Goal: Information Seeking & Learning: Check status

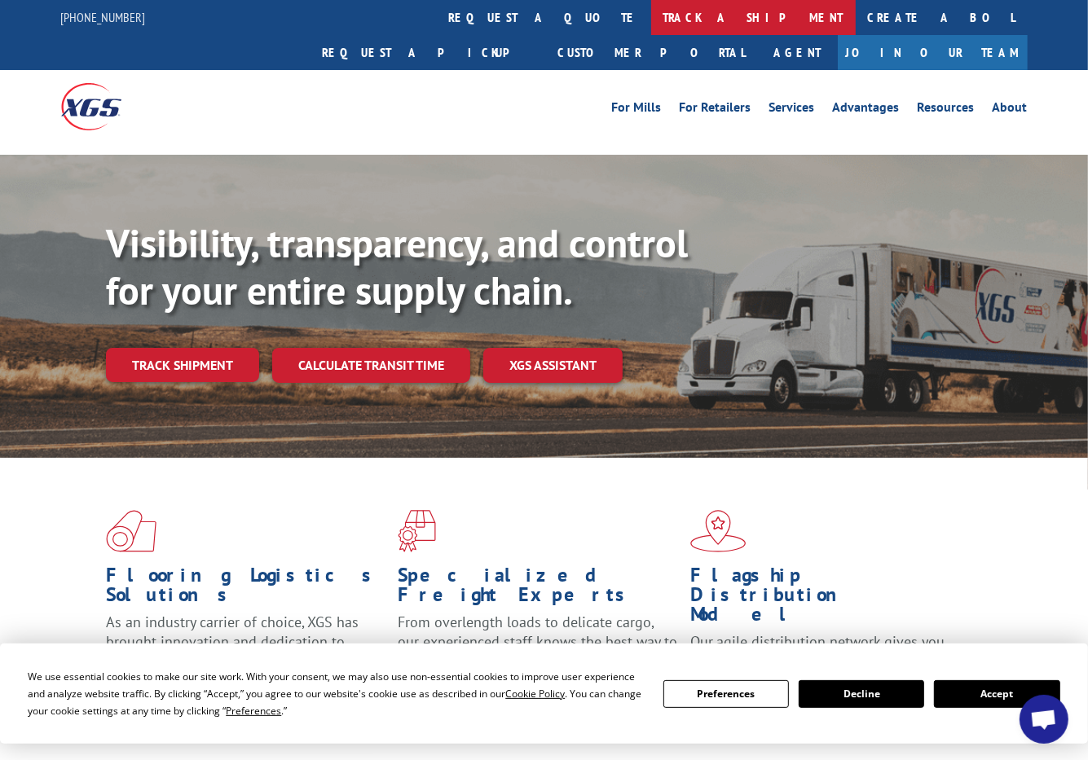
click at [651, 16] on link "track a shipment" at bounding box center [753, 17] width 204 height 35
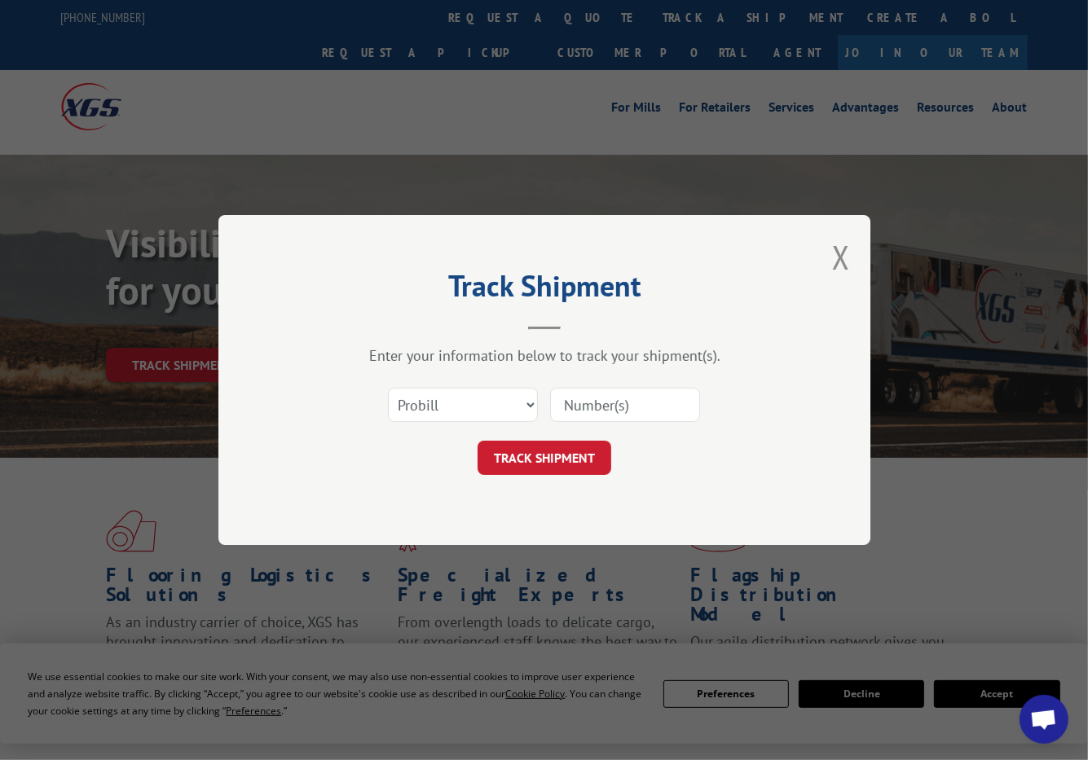
click at [561, 404] on input at bounding box center [625, 405] width 150 height 34
paste input "17692349"
type input "17692349"
click at [547, 465] on button "TRACK SHIPMENT" at bounding box center [544, 458] width 134 height 34
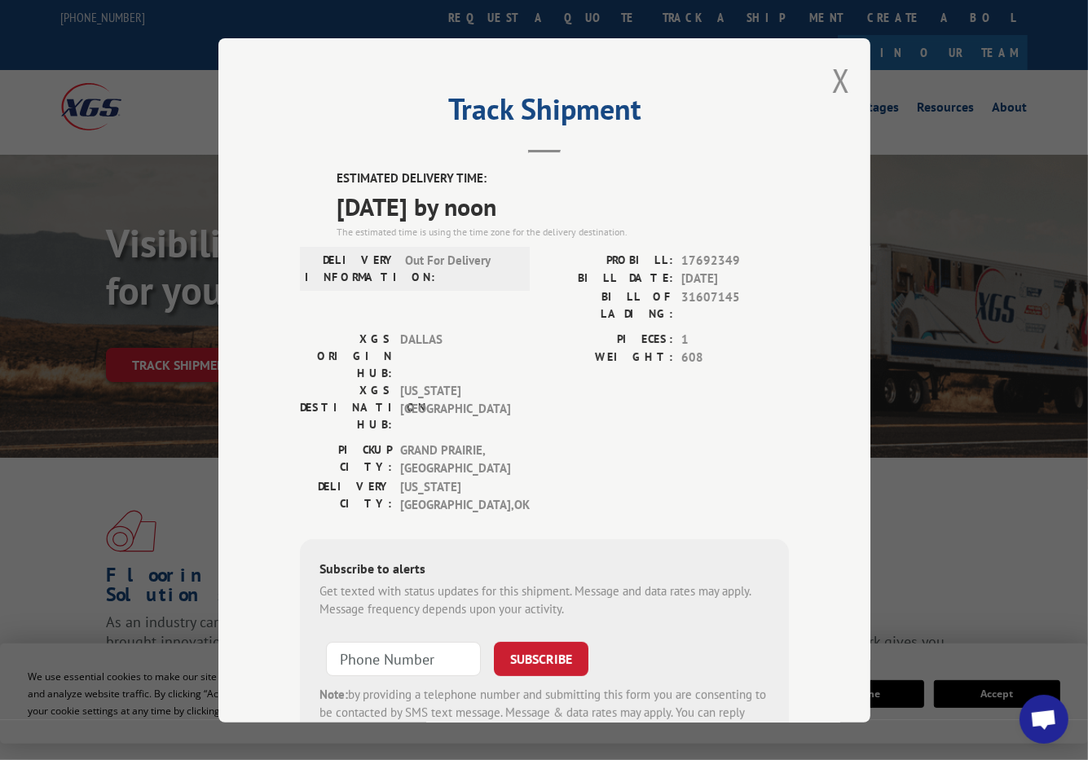
drag, startPoint x: 333, startPoint y: 165, endPoint x: 559, endPoint y: 194, distance: 227.5
click at [559, 194] on div "ESTIMATED DELIVERY TIME: [DATE] by noon The estimated time is using the time zo…" at bounding box center [562, 204] width 452 height 70
click at [505, 157] on div "Track Shipment ESTIMATED DELIVERY TIME: [DATE] by noon The estimated time is us…" at bounding box center [544, 380] width 652 height 684
click at [324, 169] on div "ESTIMATED DELIVERY TIME: [DATE] by noon The estimated time is using the time zo…" at bounding box center [544, 464] width 489 height 591
drag, startPoint x: 323, startPoint y: 169, endPoint x: 602, endPoint y: 191, distance: 279.4
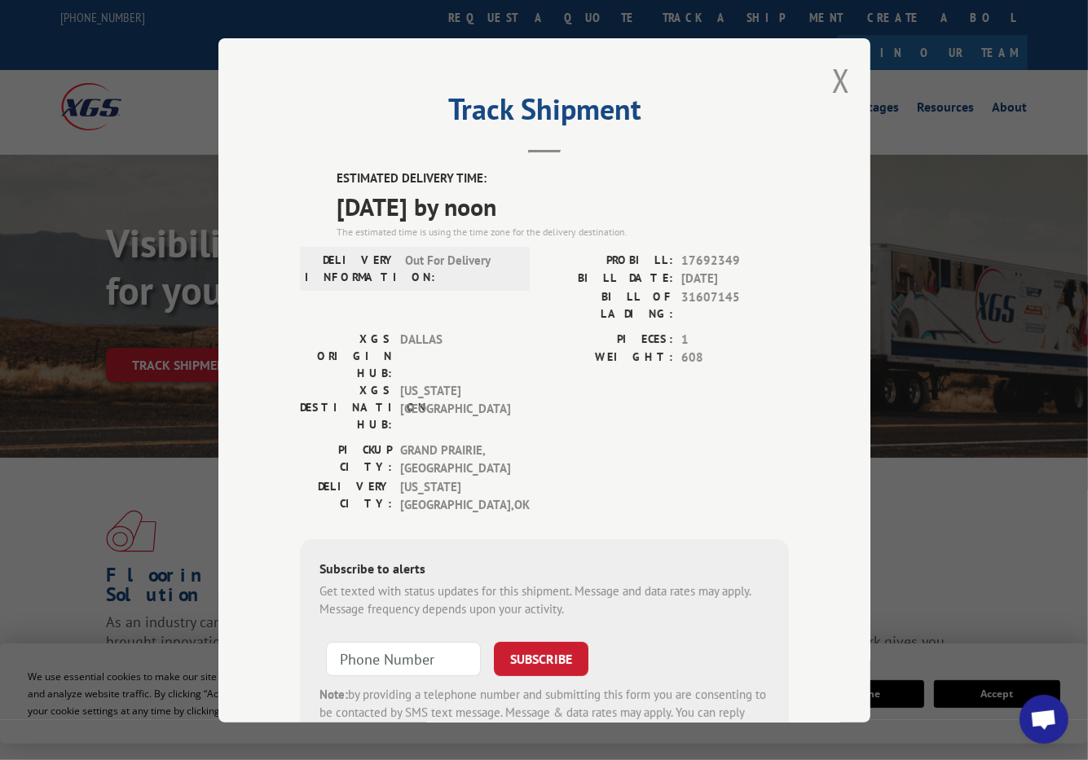
click at [602, 191] on div "ESTIMATED DELIVERY TIME: [DATE] by noon The estimated time is using the time zo…" at bounding box center [544, 464] width 489 height 591
copy div "ESTIMATED DELIVERY TIME: [DATE] by noon"
click at [730, 86] on div "Track Shipment ESTIMATED DELIVERY TIME: [DATE] by noon The estimated time is us…" at bounding box center [544, 380] width 652 height 684
click at [832, 68] on button "Close modal" at bounding box center [841, 80] width 18 height 43
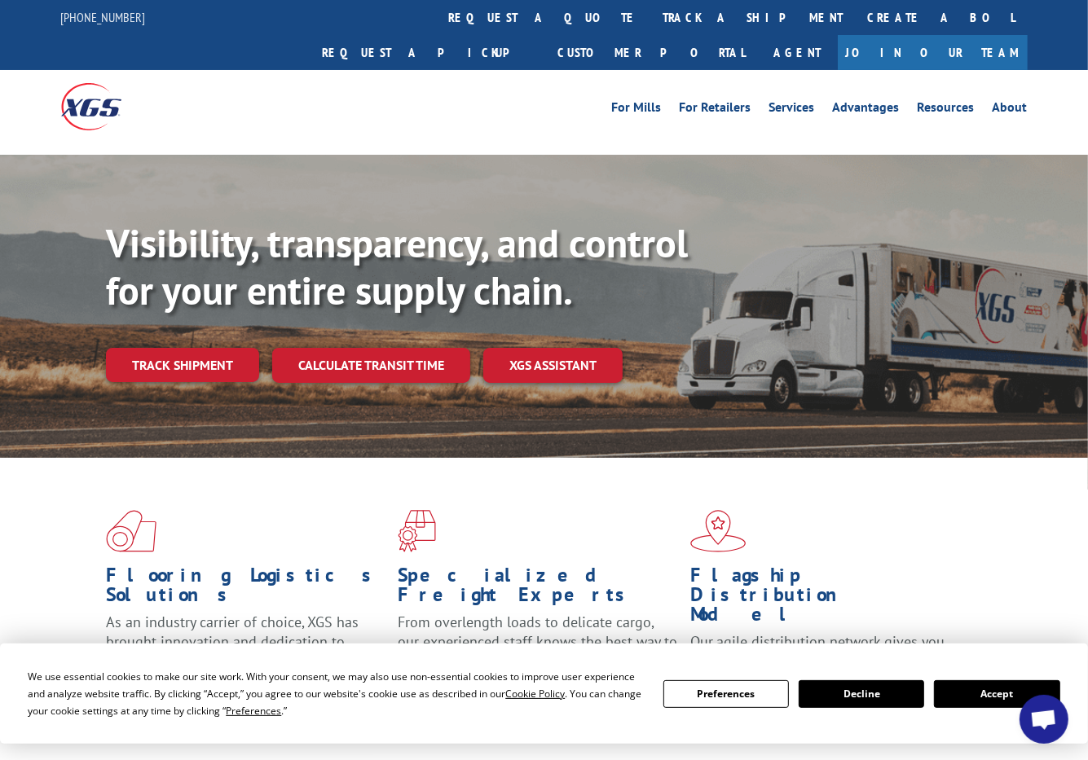
click at [1066, 487] on div "Flooring Logistics Solutions As an industry carrier of choice, XGS has brought …" at bounding box center [544, 617] width 1088 height 319
click at [651, 18] on link "track a shipment" at bounding box center [753, 17] width 204 height 35
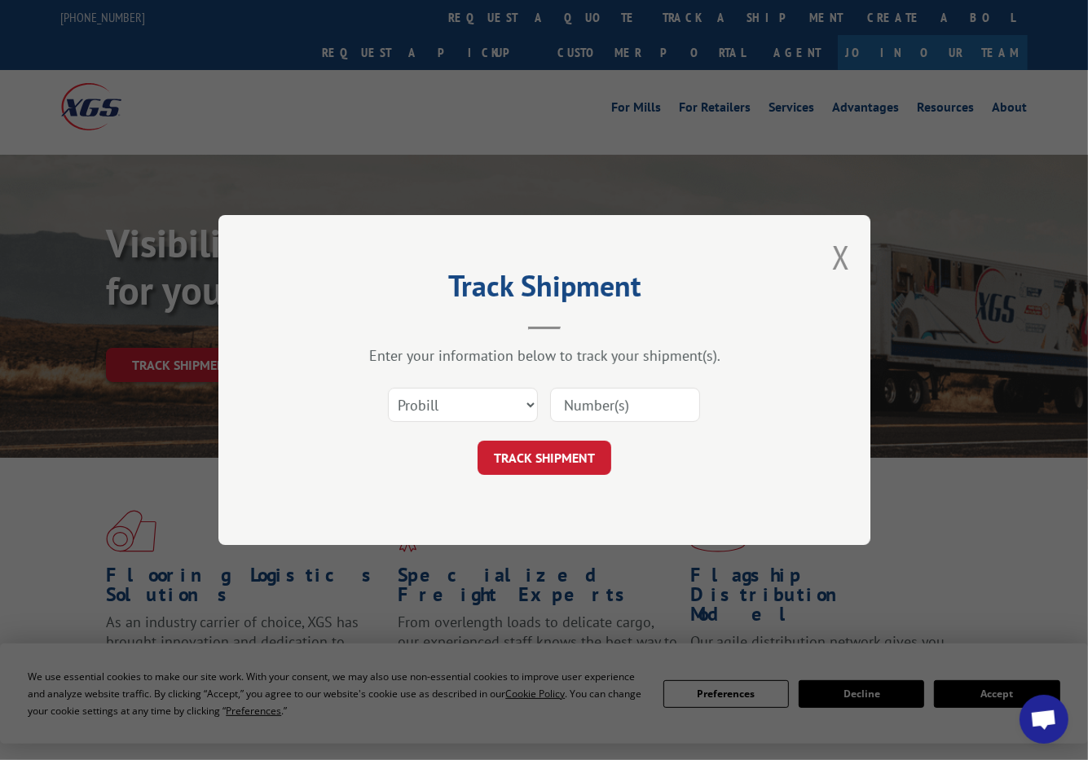
click at [568, 405] on input at bounding box center [625, 405] width 150 height 34
paste input "17341129"
type input "17341129"
click at [538, 448] on button "TRACK SHIPMENT" at bounding box center [544, 458] width 134 height 34
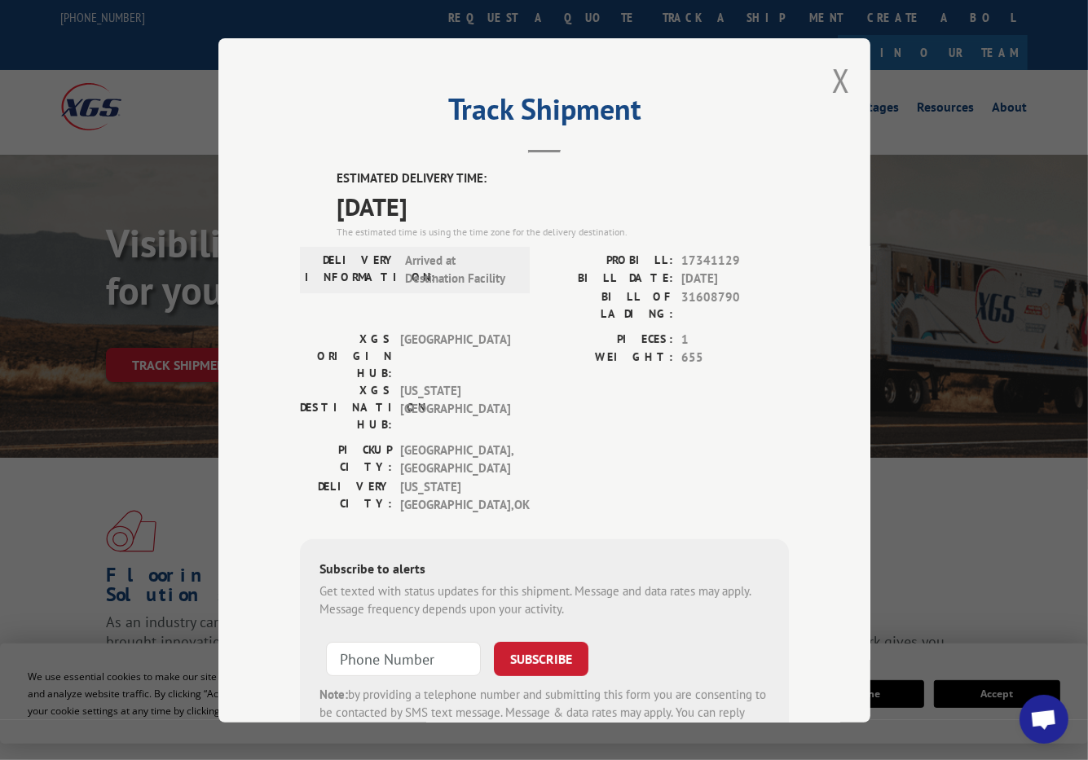
drag, startPoint x: 333, startPoint y: 165, endPoint x: 472, endPoint y: 200, distance: 142.9
click at [472, 200] on div "ESTIMATED DELIVERY TIME: [DATE] The estimated time is using the time zone for t…" at bounding box center [562, 204] width 452 height 70
click at [218, 176] on div "Track Shipment ESTIMATED DELIVERY TIME: [DATE] The estimated time is using the …" at bounding box center [544, 380] width 652 height 684
click at [834, 72] on button "Close modal" at bounding box center [841, 80] width 18 height 43
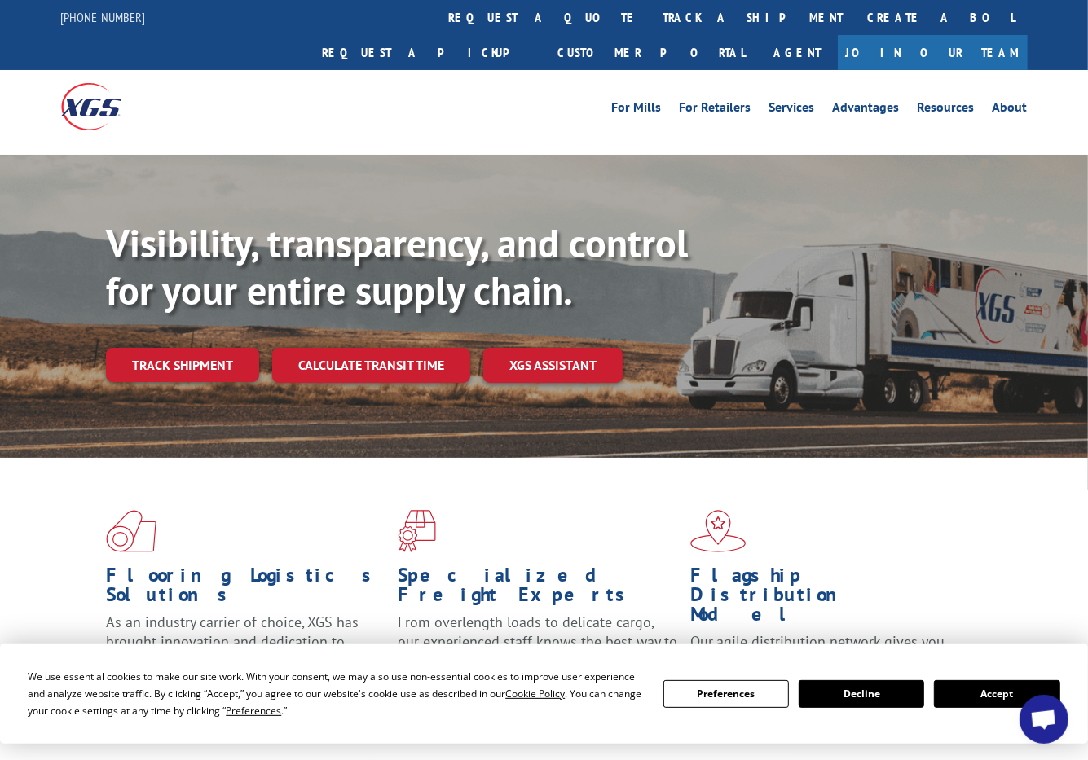
click at [1081, 466] on div "Flooring Logistics Solutions As an industry carrier of choice, XGS has brought …" at bounding box center [544, 617] width 1088 height 319
click at [1067, 98] on div "For [PERSON_NAME] For Retailers Services Advantages Resources About For [PERSON…" at bounding box center [544, 106] width 1088 height 73
